Goal: Task Accomplishment & Management: Use online tool/utility

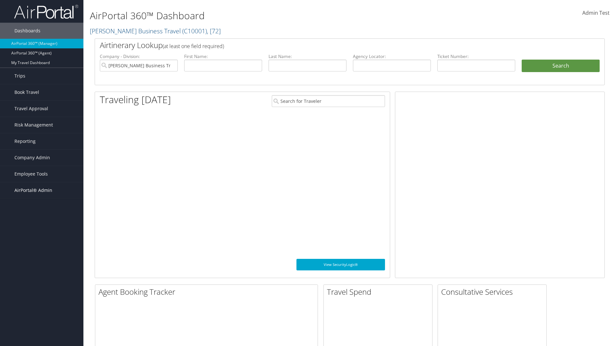
click at [42, 191] on span "AirPortal® Admin" at bounding box center [33, 191] width 38 height 16
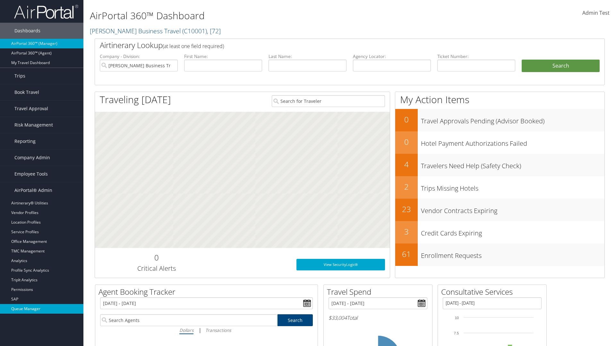
click at [42, 309] on link "Queue Manager" at bounding box center [41, 309] width 83 height 10
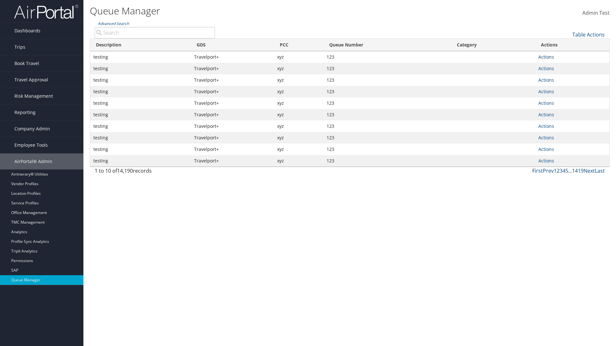
click at [546, 57] on link "Actions" at bounding box center [546, 57] width 16 height 6
click at [522, 110] on link "Push To Queue" at bounding box center [522, 110] width 60 height 11
type input "Push To Queue"
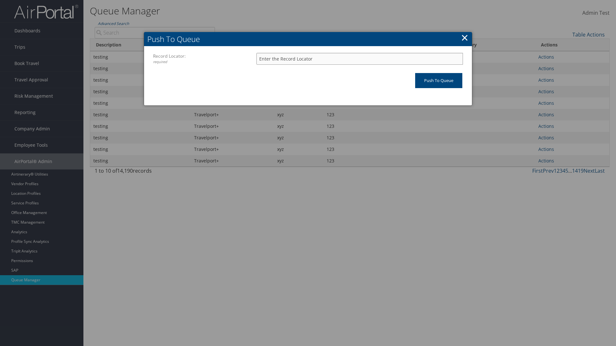
click at [360, 59] on input "Record Locator: required" at bounding box center [359, 59] width 207 height 12
type input "123"
click at [438, 81] on input "Push To Queue" at bounding box center [438, 80] width 47 height 15
